Goal: Transaction & Acquisition: Purchase product/service

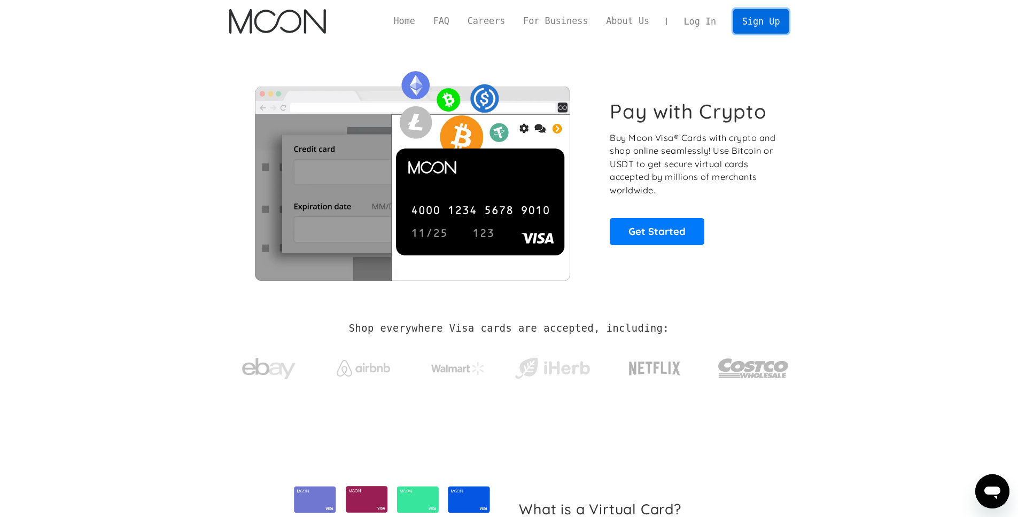
click at [757, 27] on link "Sign Up" at bounding box center [761, 21] width 56 height 24
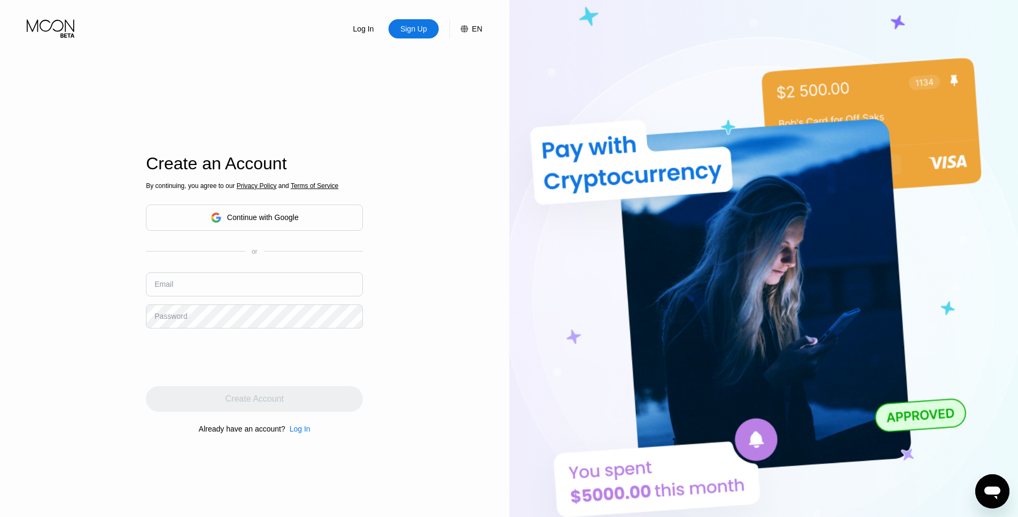
click at [297, 221] on div "Continue with Google" at bounding box center [263, 217] width 72 height 9
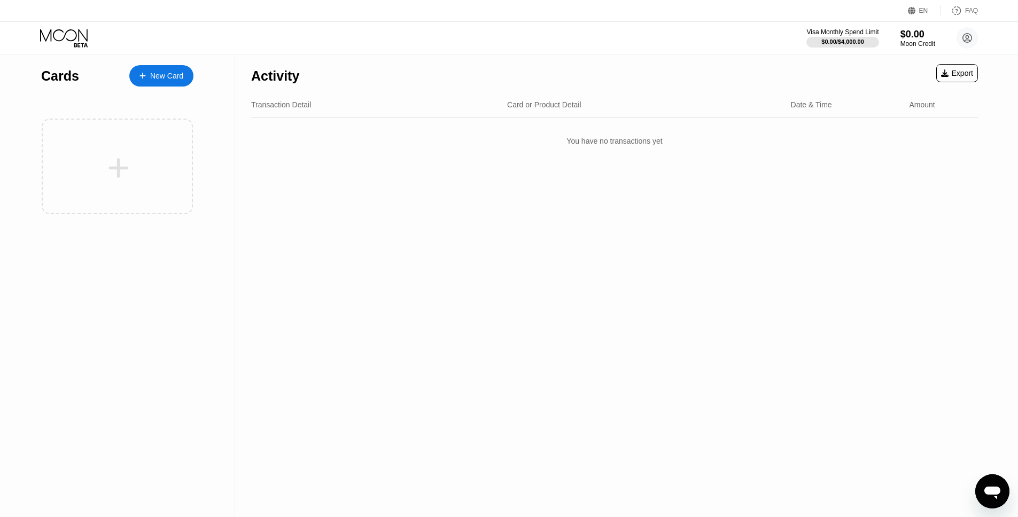
click at [162, 77] on div "New Card" at bounding box center [166, 76] width 33 height 9
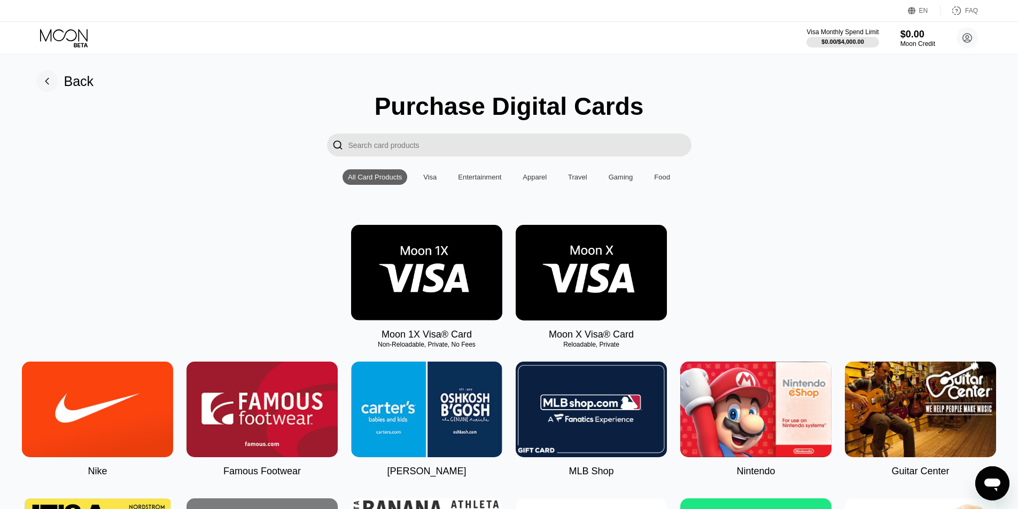
click at [467, 264] on img at bounding box center [426, 273] width 151 height 96
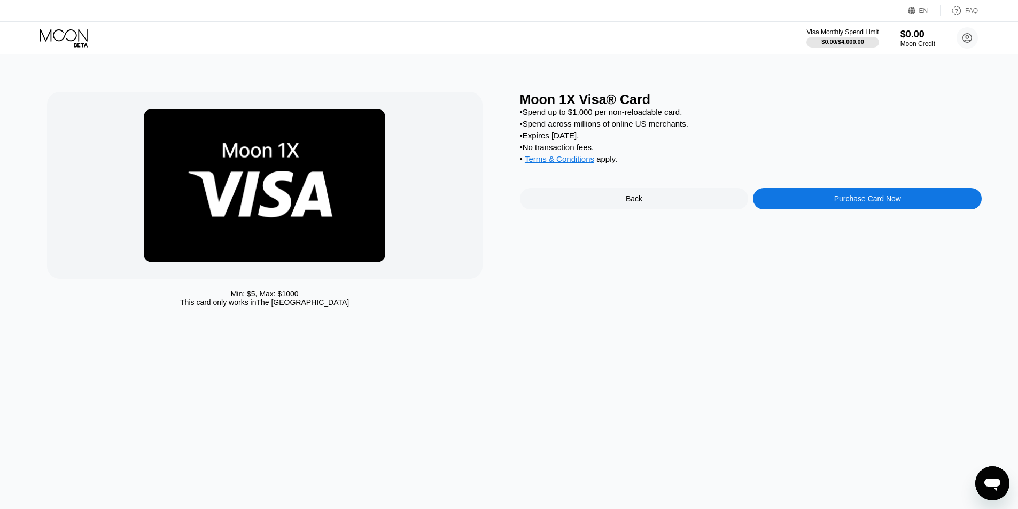
click at [837, 207] on div "Purchase Card Now" at bounding box center [867, 198] width 229 height 21
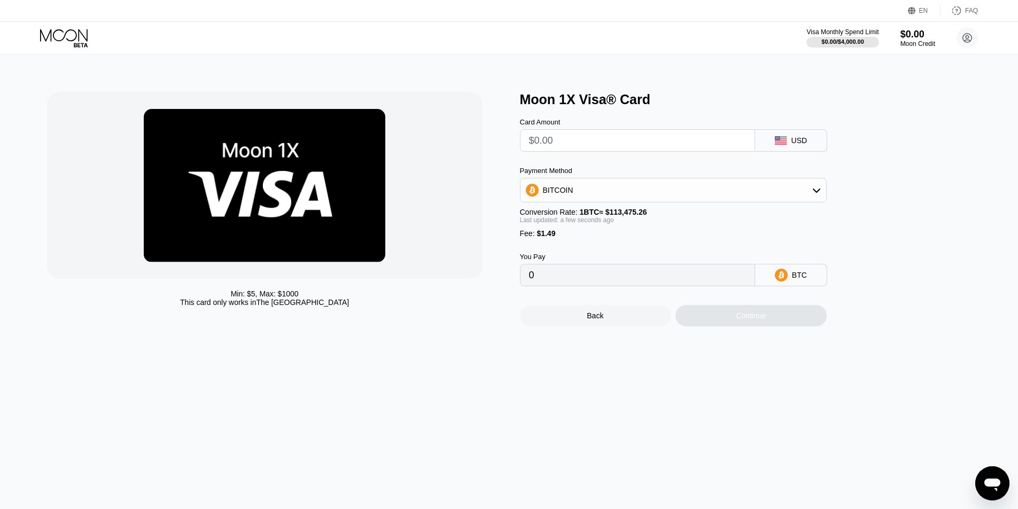
click at [794, 190] on div "BITCOIN" at bounding box center [673, 190] width 306 height 21
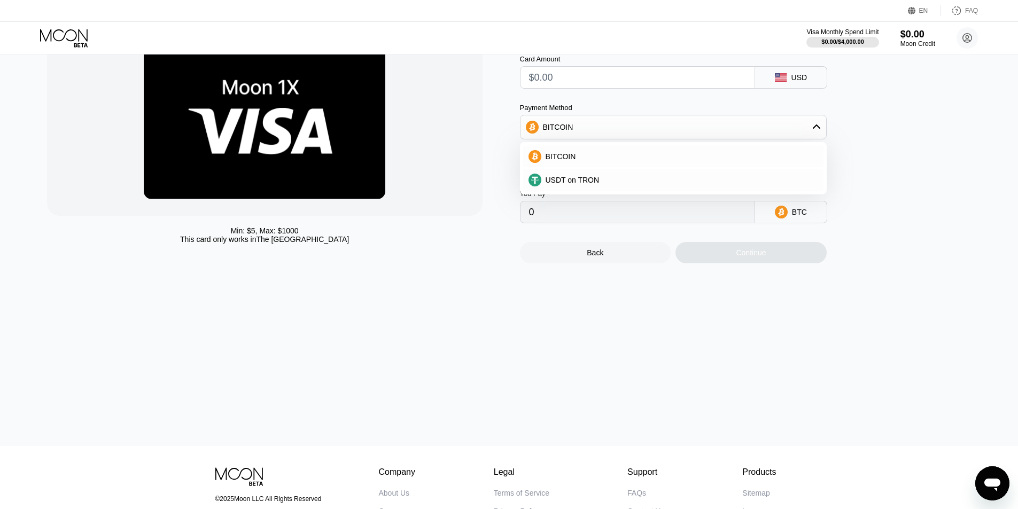
scroll to position [50, 0]
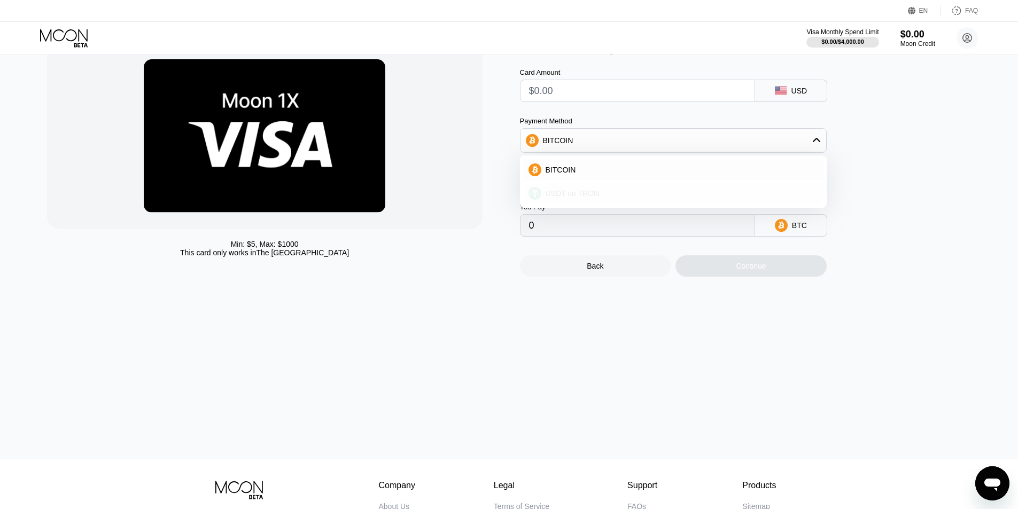
click at [608, 193] on div "USDT on TRON" at bounding box center [679, 193] width 277 height 9
type input "0.00"
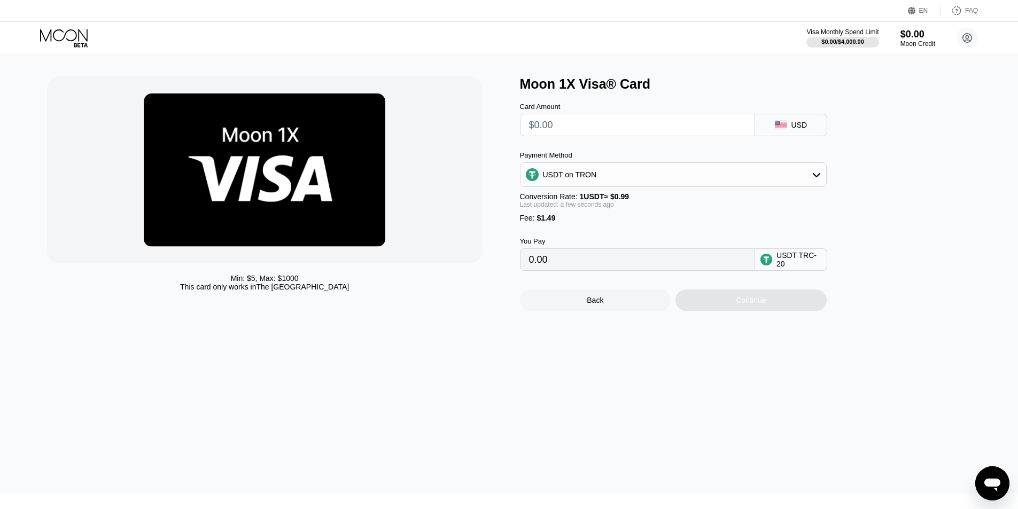
scroll to position [0, 0]
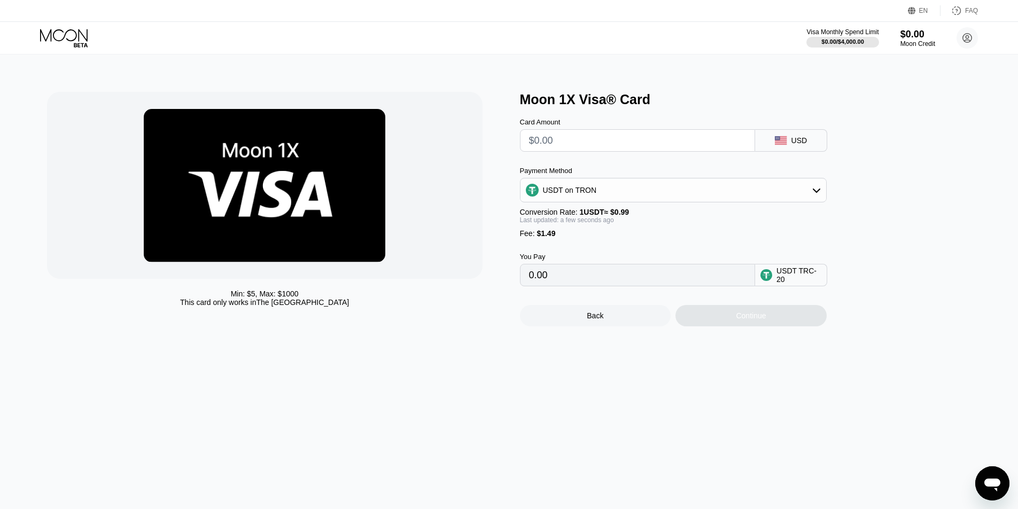
click at [585, 143] on input "text" at bounding box center [637, 140] width 217 height 21
type input "$2"
type input "3.53"
type input "$20"
type input "21.71"
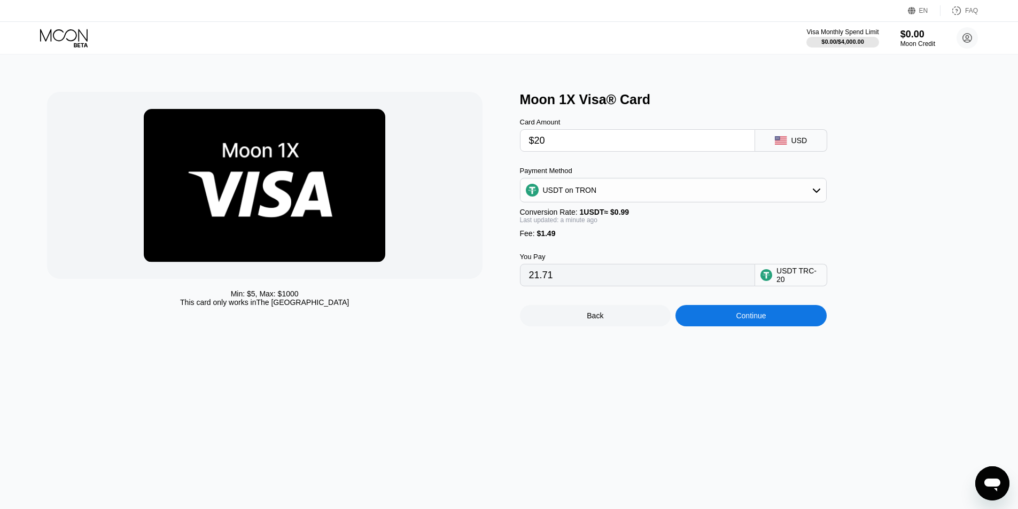
type input "$20"
click at [597, 189] on div "USDT on TRON" at bounding box center [673, 190] width 306 height 21
click at [561, 214] on div "BITCOIN" at bounding box center [673, 219] width 300 height 21
click at [606, 190] on div "BITCOIN" at bounding box center [673, 190] width 306 height 21
click at [571, 236] on div "USDT on TRON" at bounding box center [673, 242] width 300 height 21
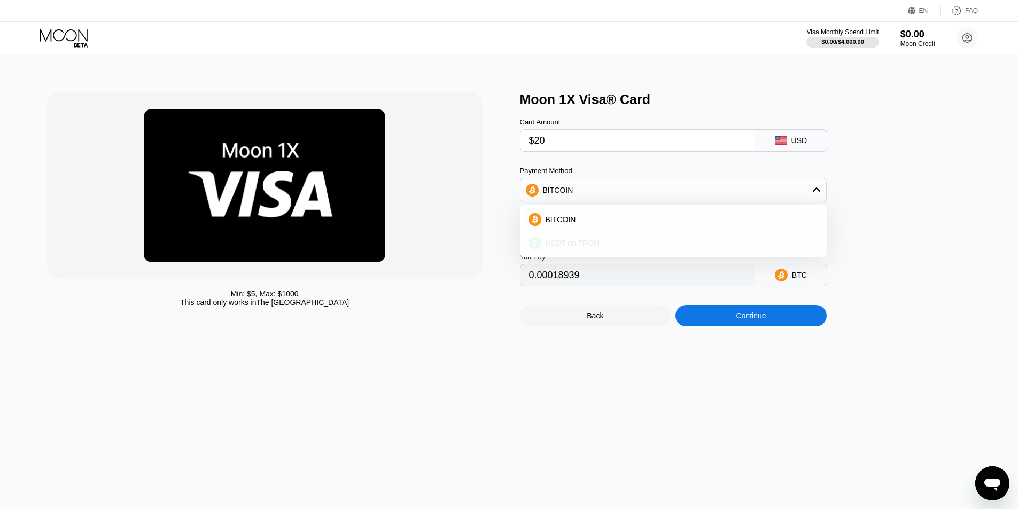
type input "21.71"
click at [607, 244] on div "You Pay 21.71 USDT TRC-20" at bounding box center [691, 262] width 342 height 49
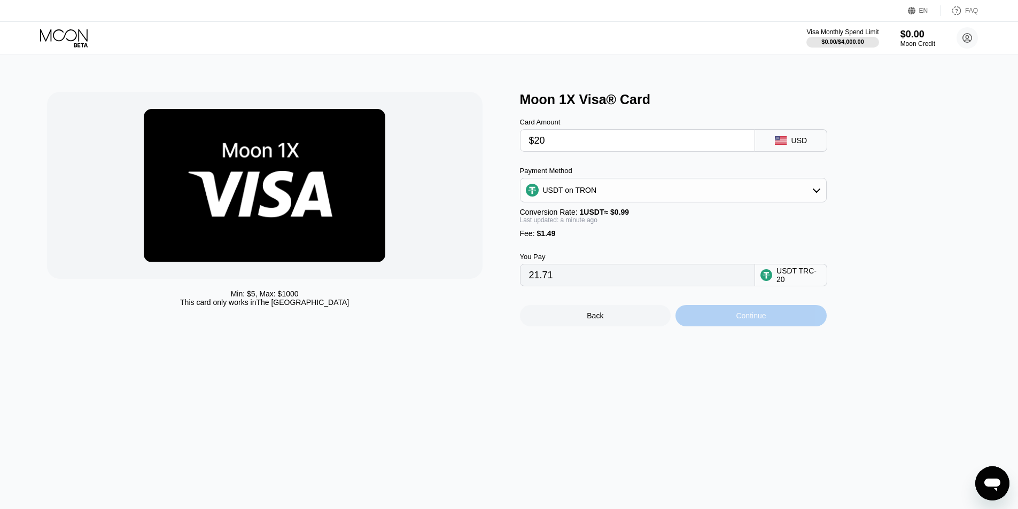
click at [724, 314] on div "Continue" at bounding box center [750, 315] width 151 height 21
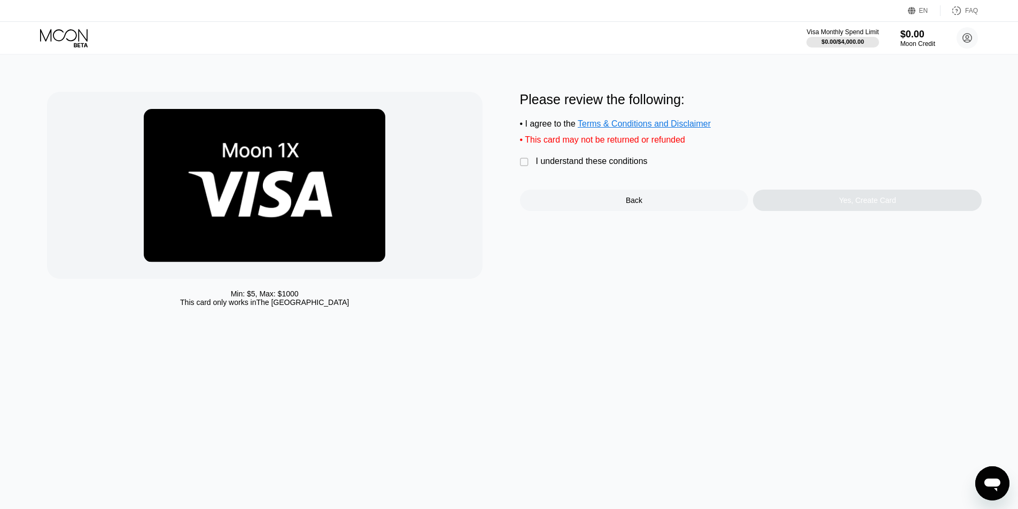
click at [566, 162] on div "I understand these conditions" at bounding box center [592, 162] width 112 height 10
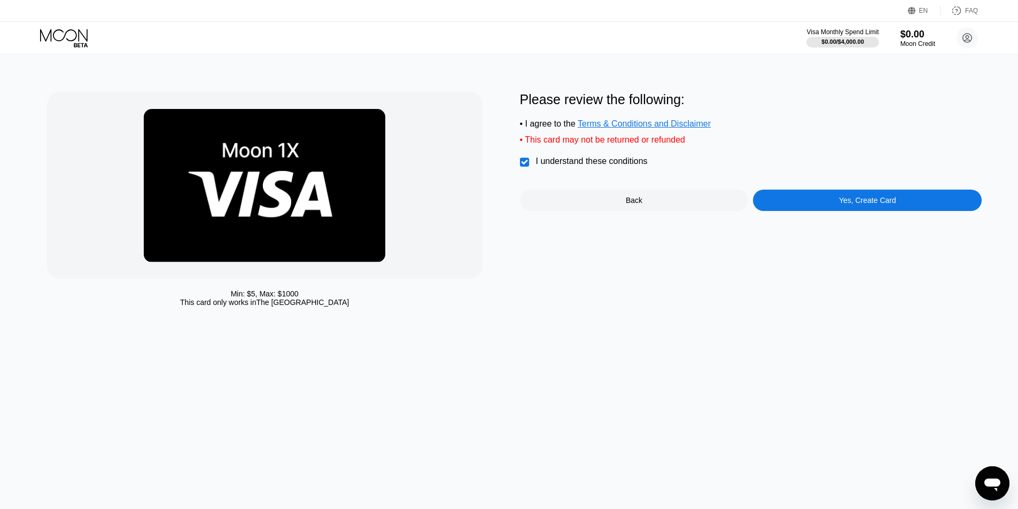
click at [675, 202] on div "Back" at bounding box center [634, 200] width 229 height 21
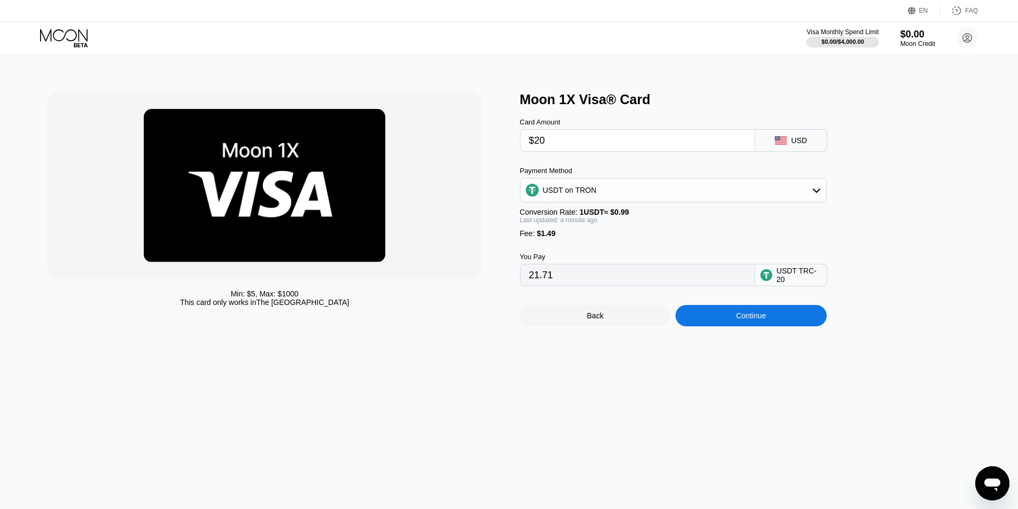
click at [622, 324] on div "Back" at bounding box center [595, 315] width 151 height 21
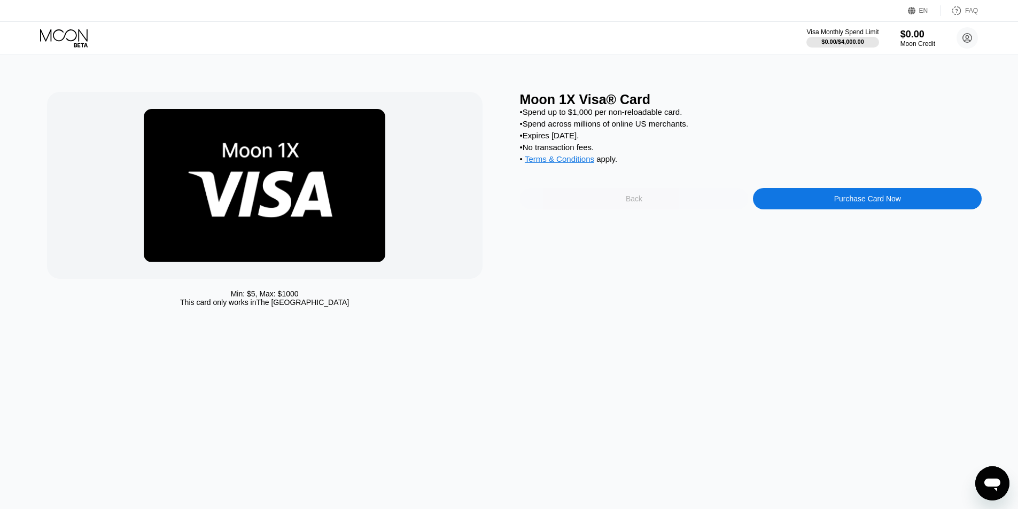
click at [605, 191] on div "Back" at bounding box center [634, 198] width 229 height 21
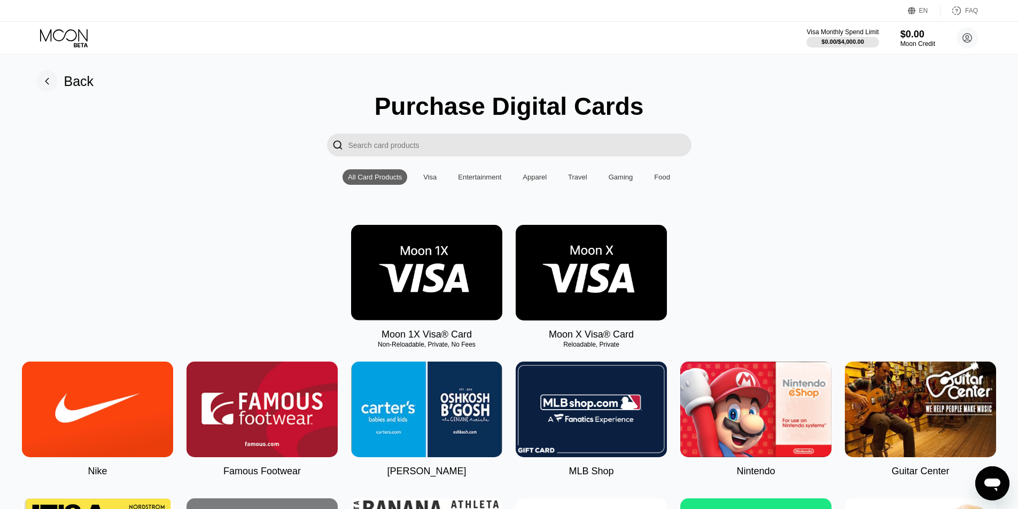
click at [448, 287] on img at bounding box center [426, 273] width 151 height 96
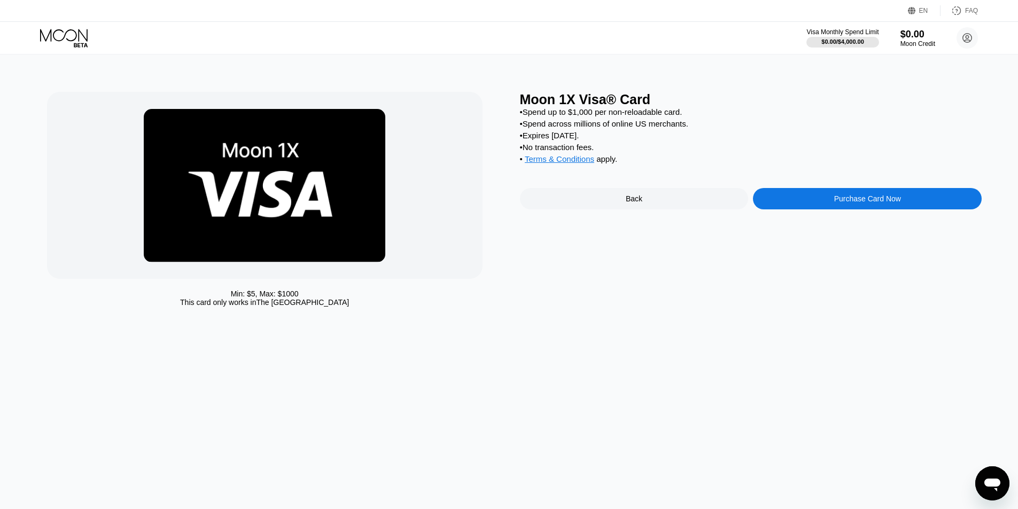
click at [819, 194] on div "Purchase Card Now" at bounding box center [867, 198] width 229 height 21
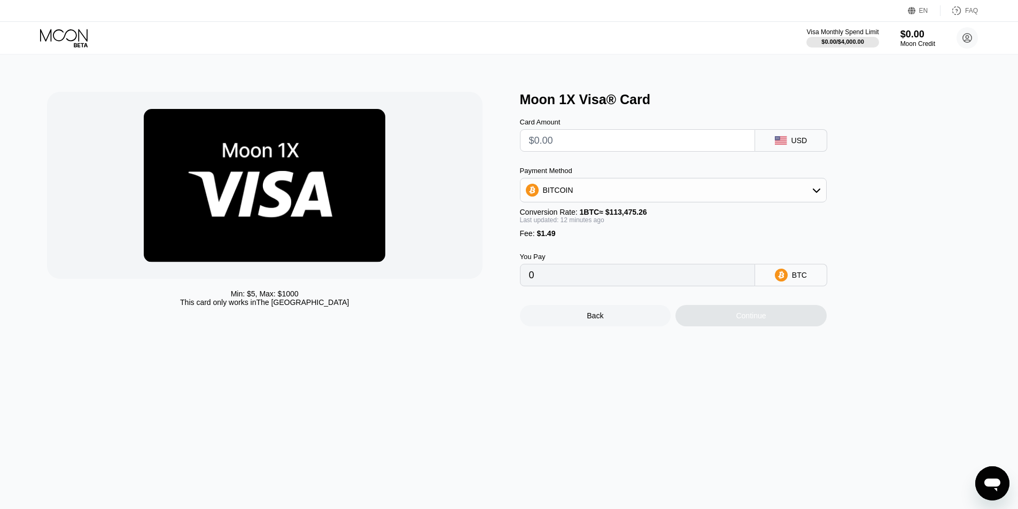
click at [570, 146] on input "text" at bounding box center [637, 140] width 217 height 21
type input "$2"
type input "0.00003073"
type input "$20"
type input "0.00018922"
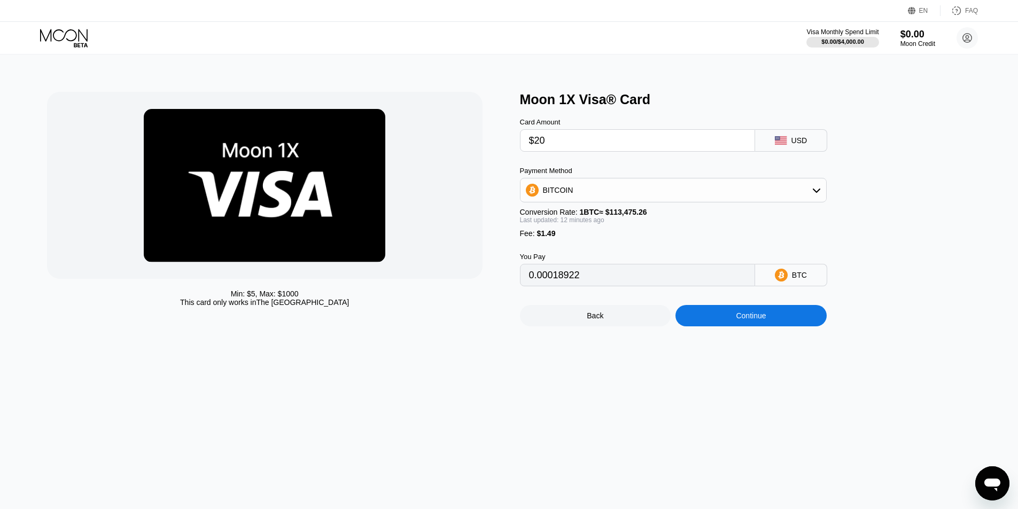
type input "$200"
type input "0.00177406"
type input "$200"
